Goal: Information Seeking & Learning: Learn about a topic

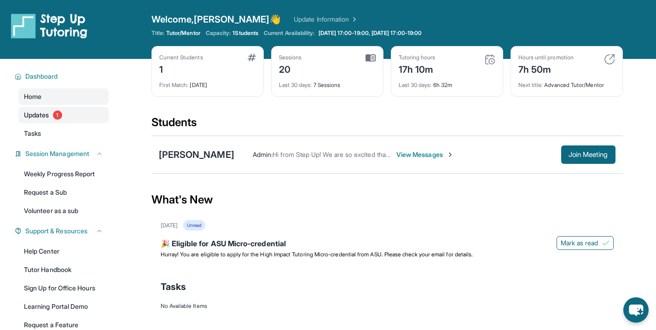
click at [45, 107] on link "Updates 1" at bounding box center [63, 115] width 90 height 17
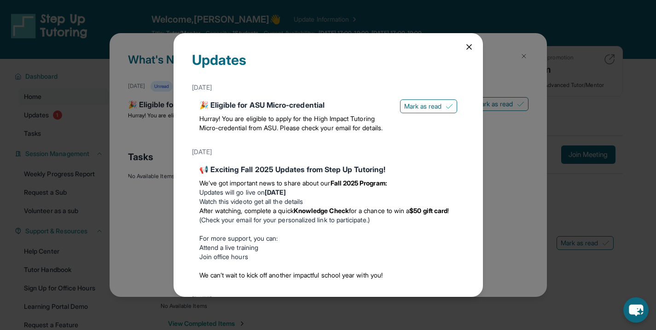
click at [465, 43] on icon at bounding box center [469, 46] width 9 height 9
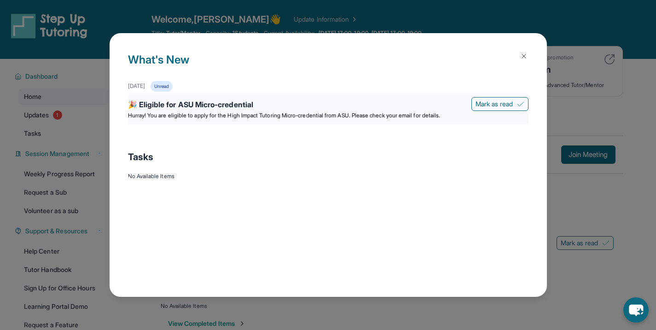
click at [374, 110] on div "🎉 Eligible for ASU Micro-credential" at bounding box center [328, 105] width 401 height 13
click at [355, 110] on div "🎉 Eligible for ASU Micro-credential" at bounding box center [328, 105] width 401 height 13
click at [360, 110] on div "🎉 Eligible for ASU Micro-credential" at bounding box center [328, 105] width 401 height 13
click at [528, 52] on button at bounding box center [524, 56] width 18 height 18
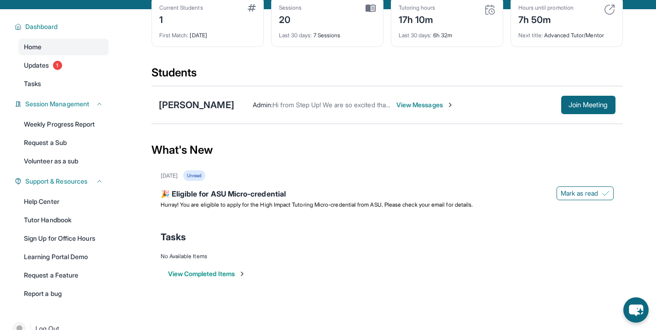
scroll to position [5, 0]
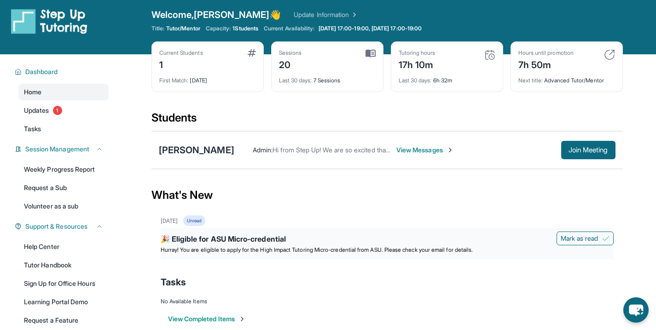
click at [255, 249] on span "Hurray! You are eligible to apply for the High Impact Tutoring Micro-credential…" at bounding box center [317, 249] width 313 height 7
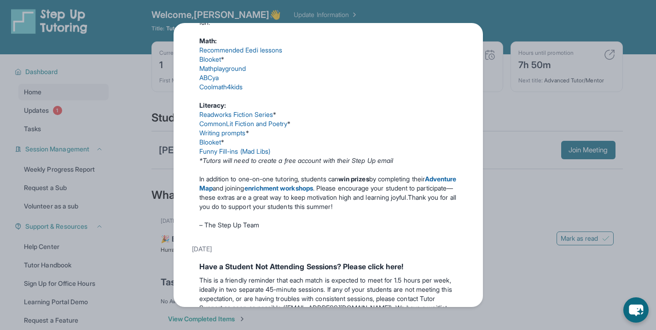
scroll to position [3, 0]
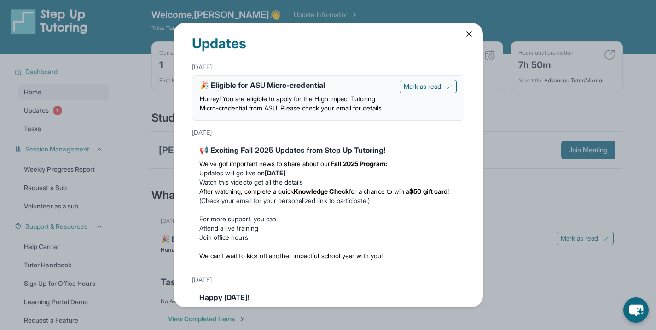
click at [468, 35] on icon at bounding box center [469, 33] width 9 height 9
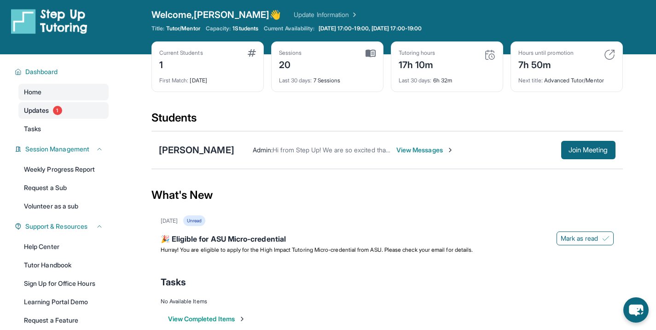
click at [76, 105] on link "Updates 1" at bounding box center [63, 110] width 90 height 17
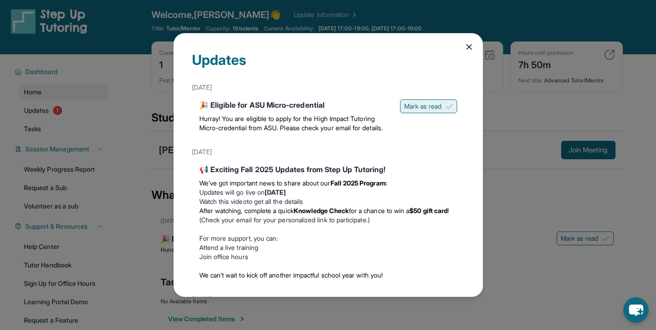
click at [404, 105] on span "Mark as read" at bounding box center [423, 106] width 38 height 9
click at [362, 112] on div "Hurray! You are eligible to apply for the High Impact Tutoring Micro-credential…" at bounding box center [328, 123] width 258 height 26
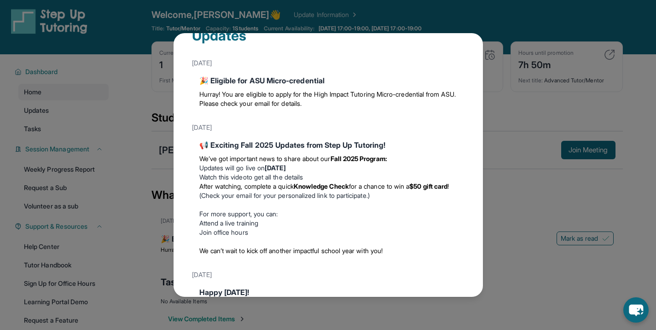
scroll to position [0, 0]
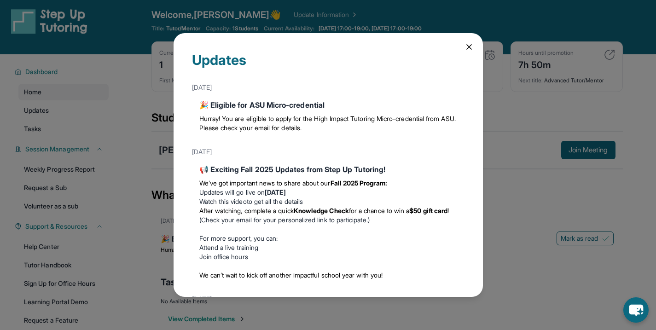
click at [508, 110] on div "Updates [DATE] 🎉 Eligible for ASU Micro-credential Hurray! You are eligible to …" at bounding box center [328, 165] width 656 height 330
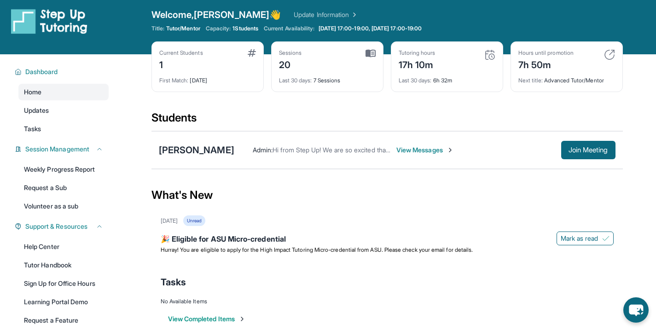
drag, startPoint x: 498, startPoint y: 46, endPoint x: 494, endPoint y: 50, distance: 5.2
click at [496, 46] on div "Tutoring hours 17h 10m Last 30 days : 6h 32m" at bounding box center [447, 66] width 112 height 51
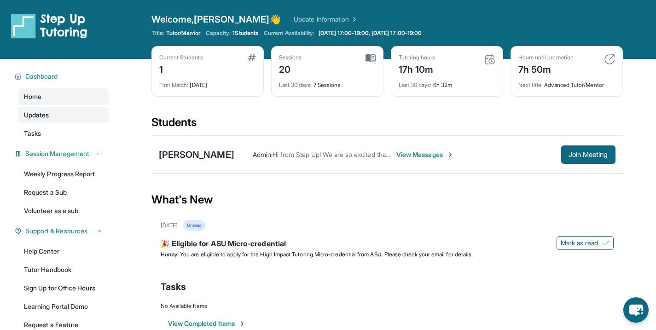
click at [69, 121] on link "Updates" at bounding box center [63, 115] width 90 height 17
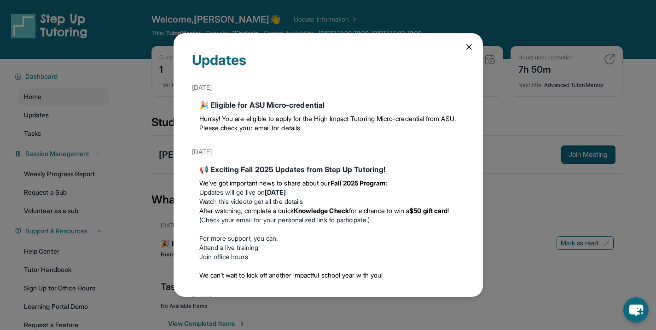
click at [465, 42] on icon at bounding box center [469, 46] width 9 height 9
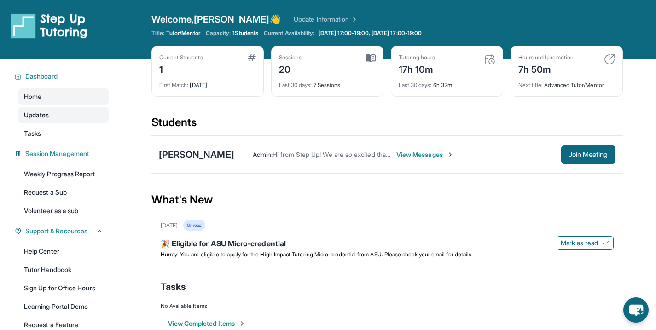
click at [65, 118] on link "Updates" at bounding box center [63, 115] width 90 height 17
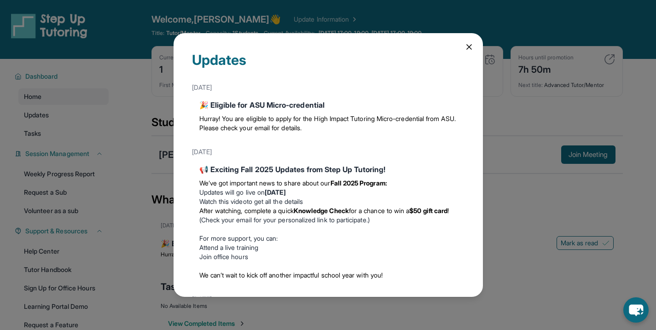
click at [335, 119] on span "Hurray! You are eligible to apply for the High Impact Tutoring Micro-credential…" at bounding box center [327, 123] width 256 height 17
click at [239, 119] on span "Hurray! You are eligible to apply for the High Impact Tutoring Micro-credential…" at bounding box center [327, 123] width 256 height 17
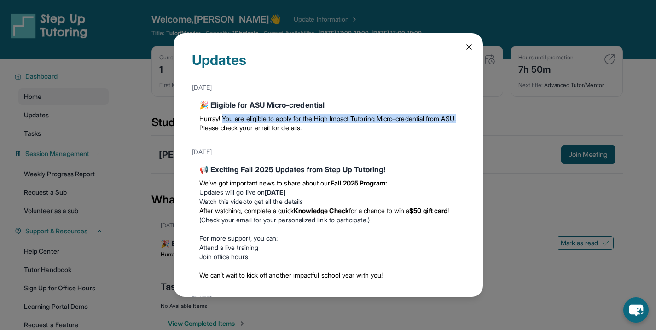
drag, startPoint x: 224, startPoint y: 119, endPoint x: 230, endPoint y: 128, distance: 11.0
click at [230, 128] on span "Hurray! You are eligible to apply for the High Impact Tutoring Micro-credential…" at bounding box center [327, 123] width 256 height 17
copy span "You are eligible to apply for the High Impact Tutoring Micro-credential from AS…"
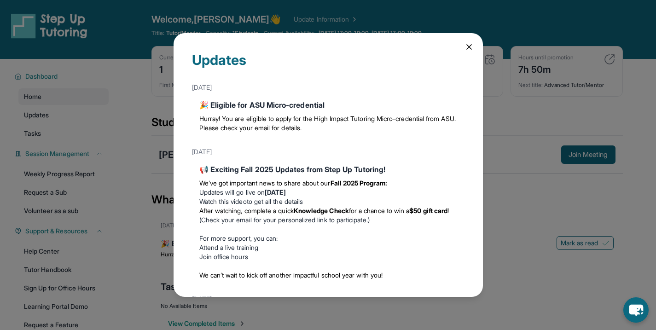
click at [570, 107] on div "Updates [DATE] 🎉 Eligible for ASU Micro-credential Hurray! You are eligible to …" at bounding box center [328, 165] width 656 height 330
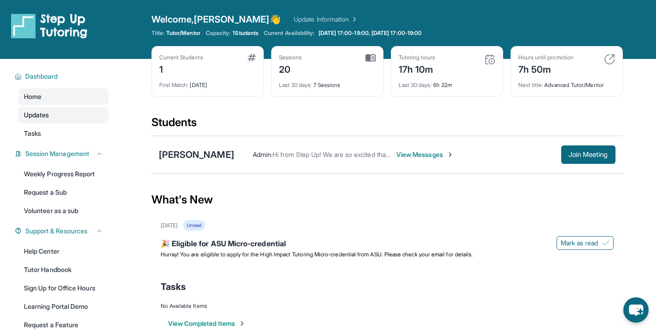
click at [61, 114] on link "Updates" at bounding box center [63, 115] width 90 height 17
